Goal: Information Seeking & Learning: Learn about a topic

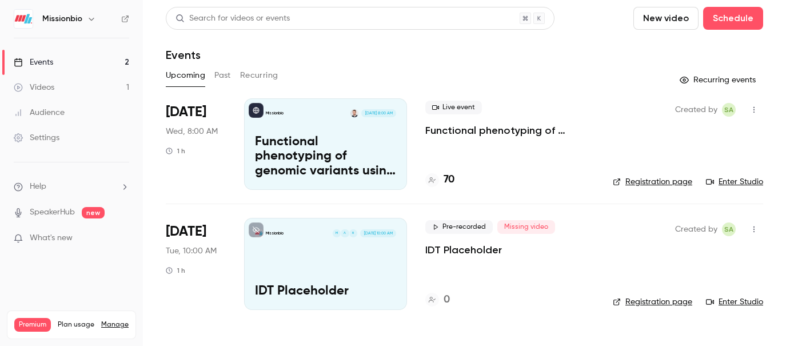
click at [359, 140] on p "Functional phenotyping of genomic variants using joint multiomic single-cell DN…" at bounding box center [325, 157] width 141 height 44
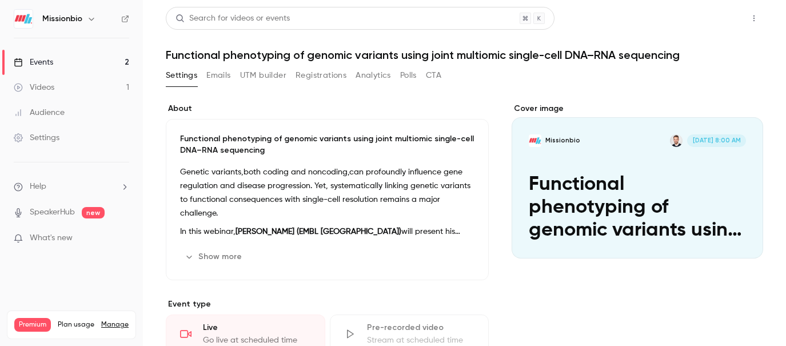
click at [709, 25] on button "Share" at bounding box center [712, 18] width 45 height 23
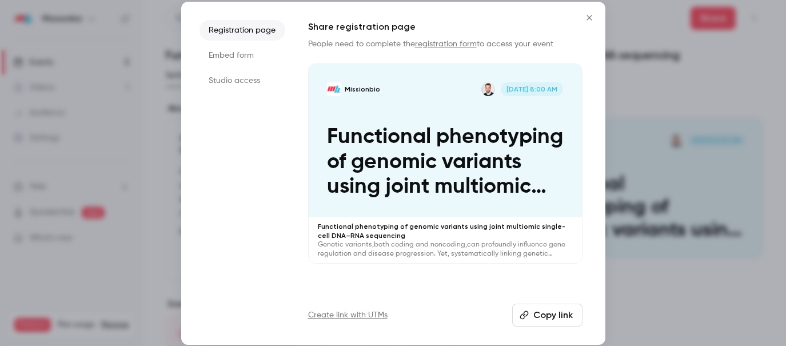
click at [551, 314] on button "Copy link" at bounding box center [547, 314] width 70 height 23
click at [373, 315] on link "Create link with UTMs" at bounding box center [347, 314] width 79 height 11
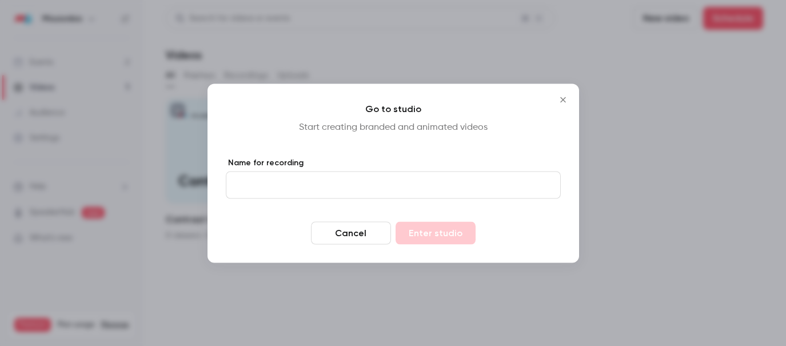
click at [564, 101] on icon "Close" at bounding box center [562, 99] width 5 height 5
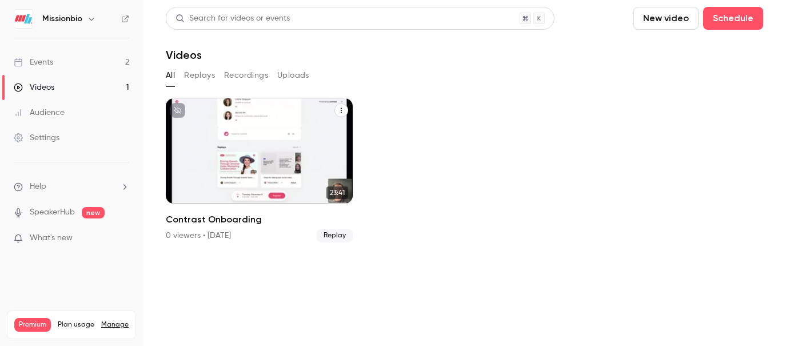
click at [292, 183] on p "Contrast Onboarding" at bounding box center [259, 182] width 162 height 17
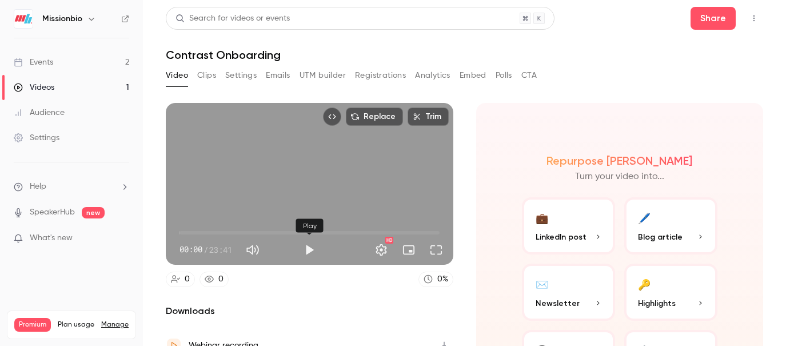
click at [310, 252] on button "Play" at bounding box center [309, 249] width 23 height 23
click at [190, 233] on span "01:45" at bounding box center [309, 232] width 260 height 18
click at [261, 233] on span "07:27" at bounding box center [309, 232] width 260 height 18
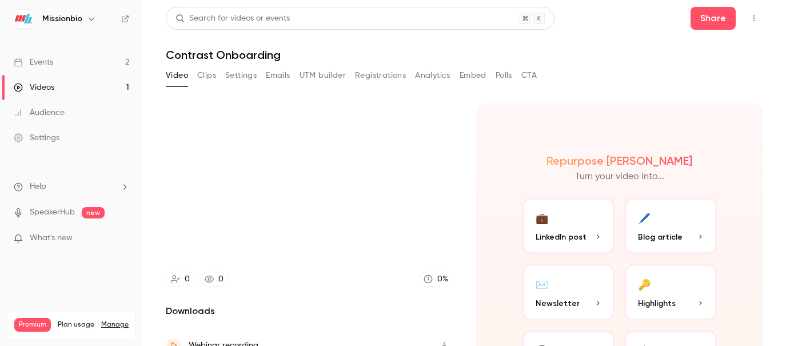
click at [89, 19] on icon "button" at bounding box center [91, 18] width 9 height 9
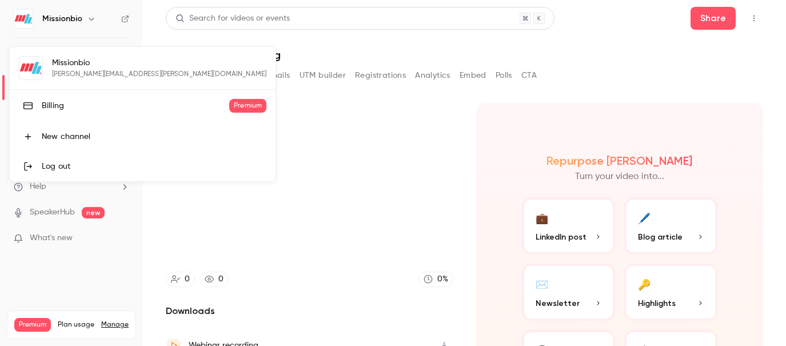
click at [97, 33] on div at bounding box center [393, 173] width 786 height 346
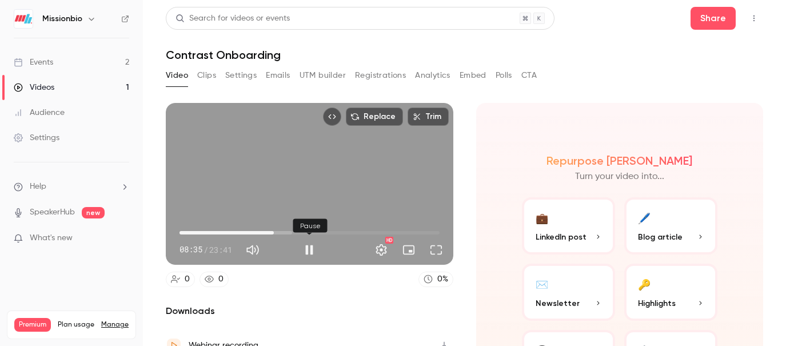
click at [309, 253] on button "Pause" at bounding box center [309, 249] width 23 height 23
type input "*****"
click at [44, 65] on div "Events" at bounding box center [33, 62] width 39 height 11
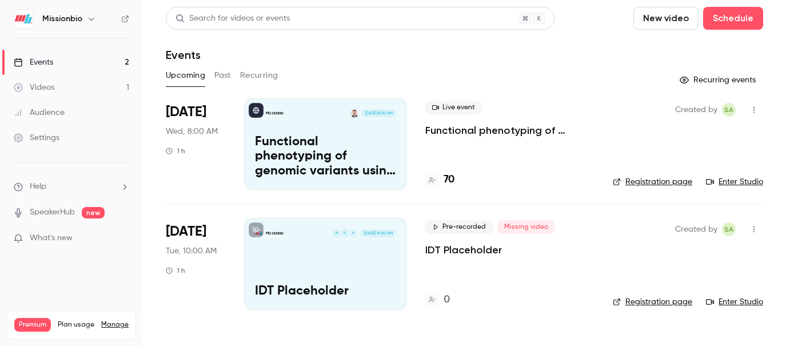
click at [68, 240] on span "What's new" at bounding box center [51, 238] width 43 height 12
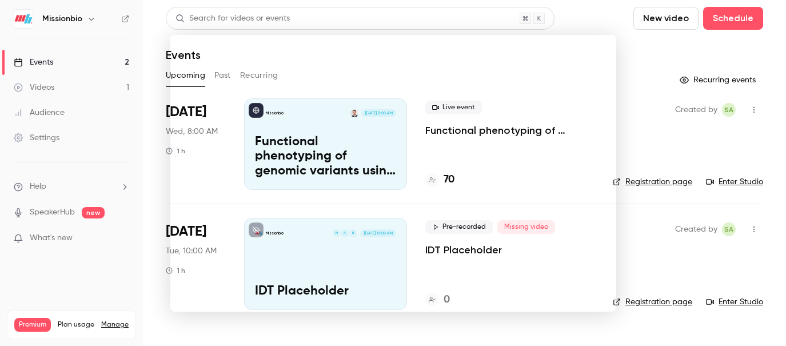
click at [49, 61] on div at bounding box center [393, 173] width 786 height 346
